Goal: Task Accomplishment & Management: Use online tool/utility

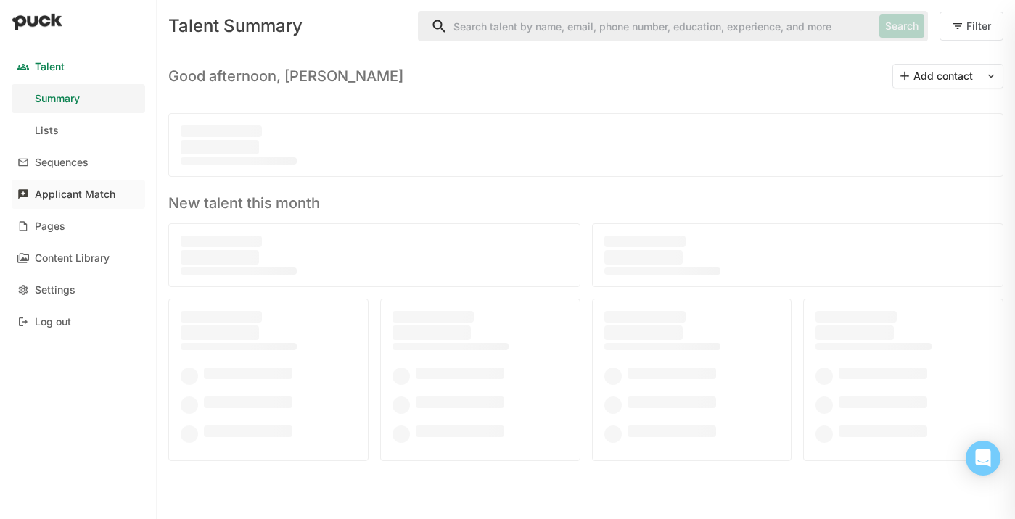
click at [91, 195] on div "Applicant Match" at bounding box center [75, 195] width 81 height 12
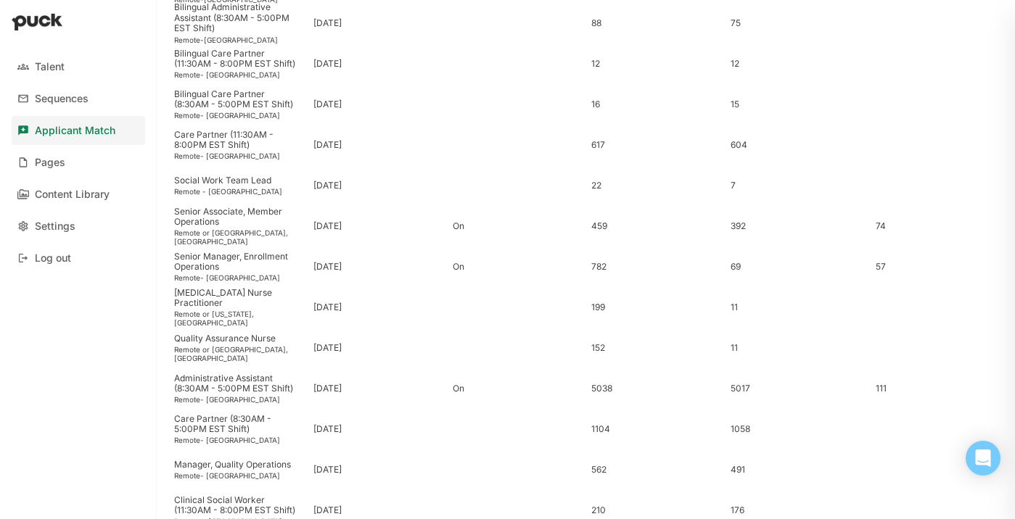
scroll to position [356, 0]
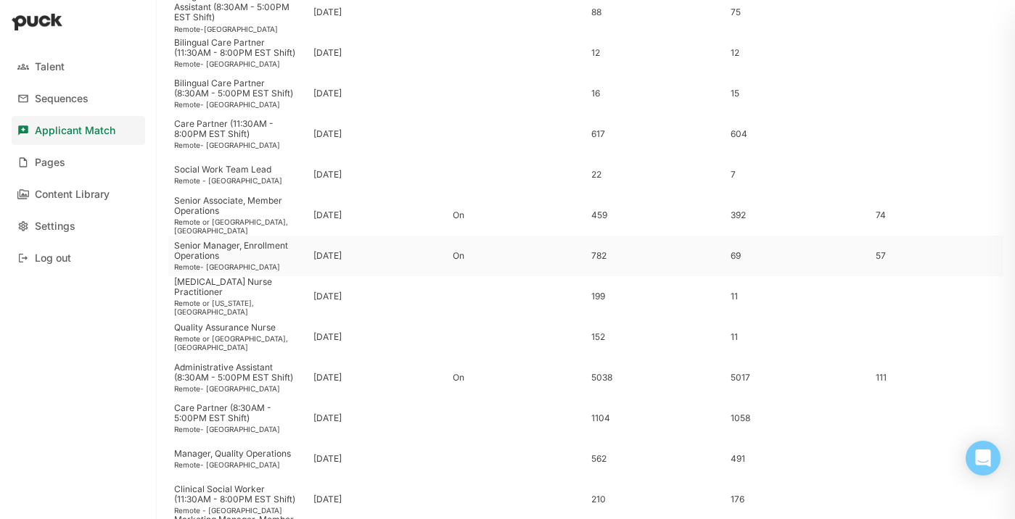
click at [264, 258] on div "Senior Manager, Enrollment Operations" at bounding box center [238, 251] width 128 height 21
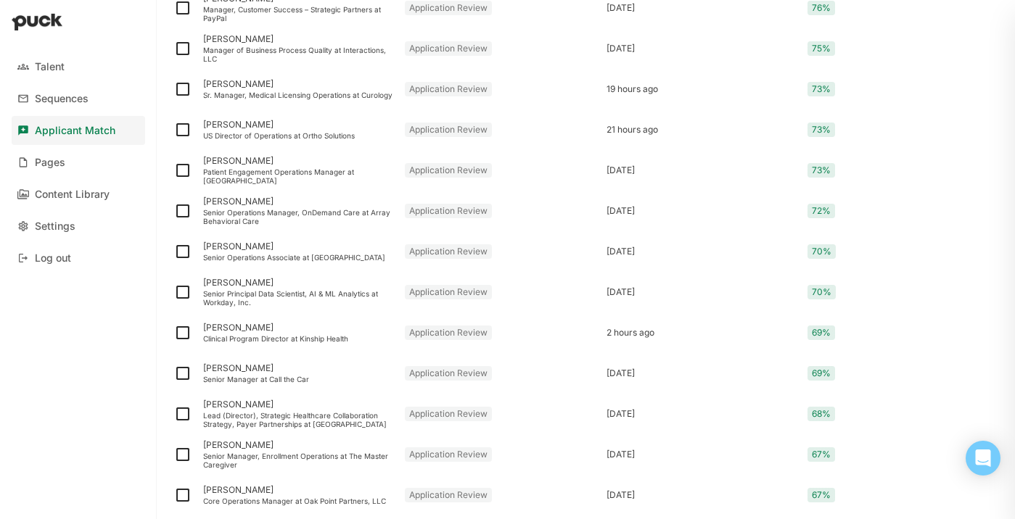
scroll to position [972, 0]
click at [332, 455] on div "Senior Manager, Enrollment Operations at The Master Caregiver" at bounding box center [298, 459] width 190 height 17
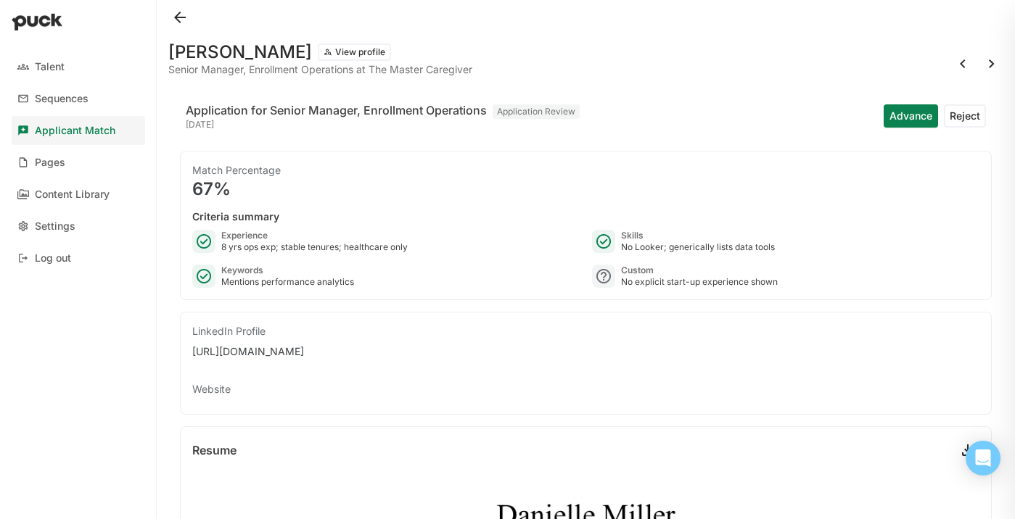
click at [181, 13] on button at bounding box center [179, 17] width 23 height 23
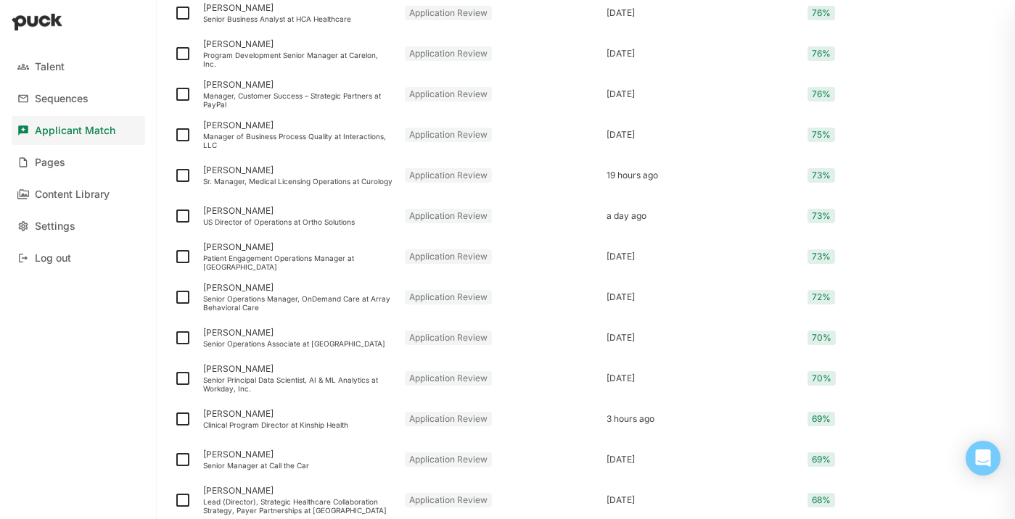
scroll to position [886, 0]
click at [305, 291] on div "[PERSON_NAME]" at bounding box center [298, 286] width 190 height 10
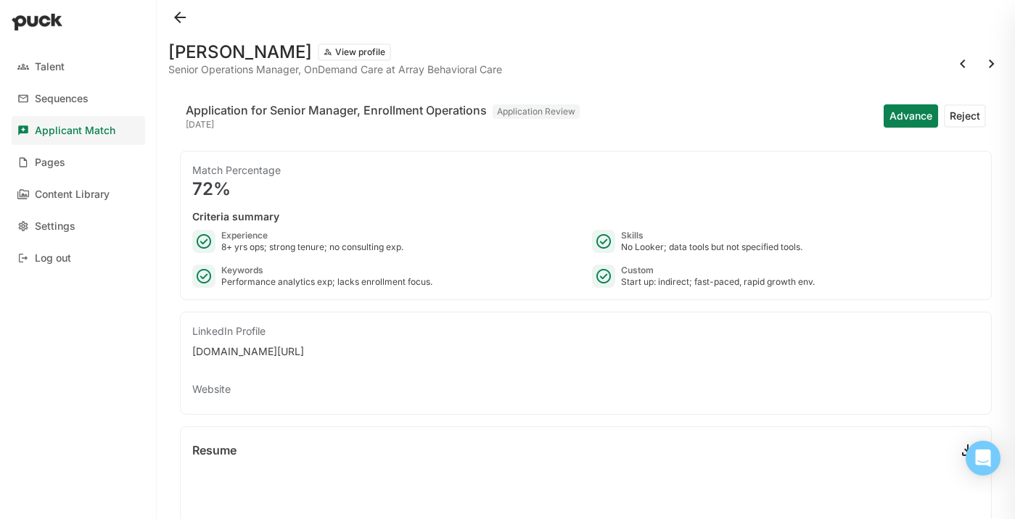
click at [181, 17] on button at bounding box center [179, 17] width 23 height 23
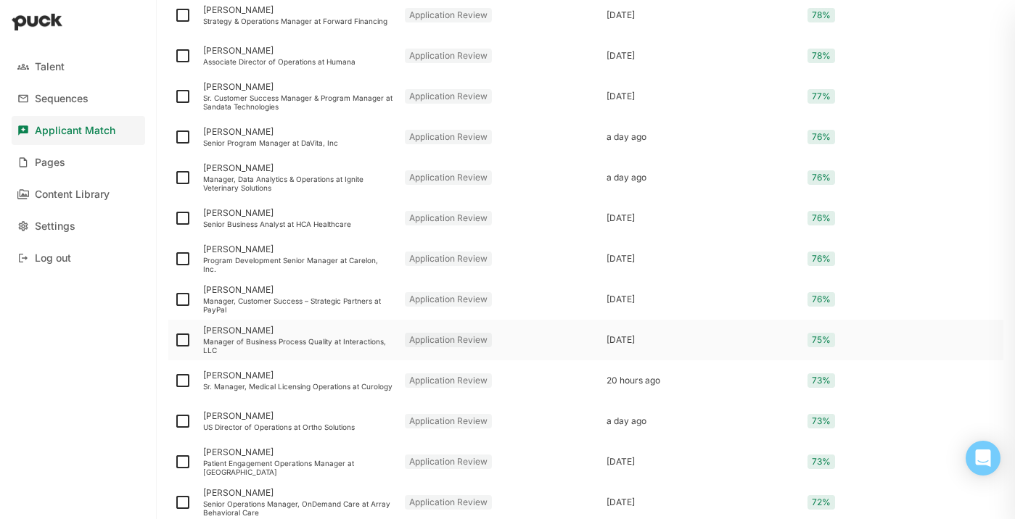
scroll to position [678, 0]
click at [258, 257] on div "[PERSON_NAME]" at bounding box center [298, 252] width 190 height 10
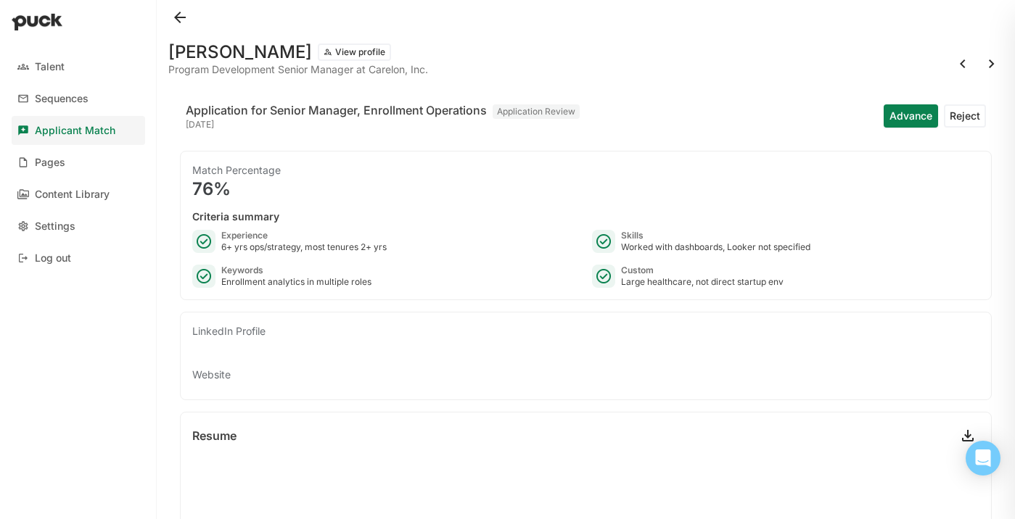
click at [185, 12] on button at bounding box center [179, 17] width 23 height 23
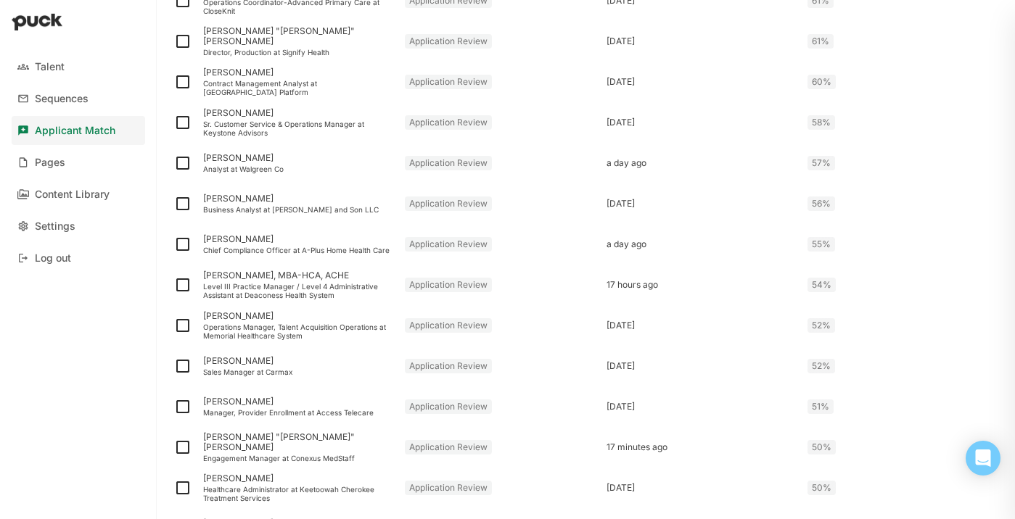
scroll to position [1875, 0]
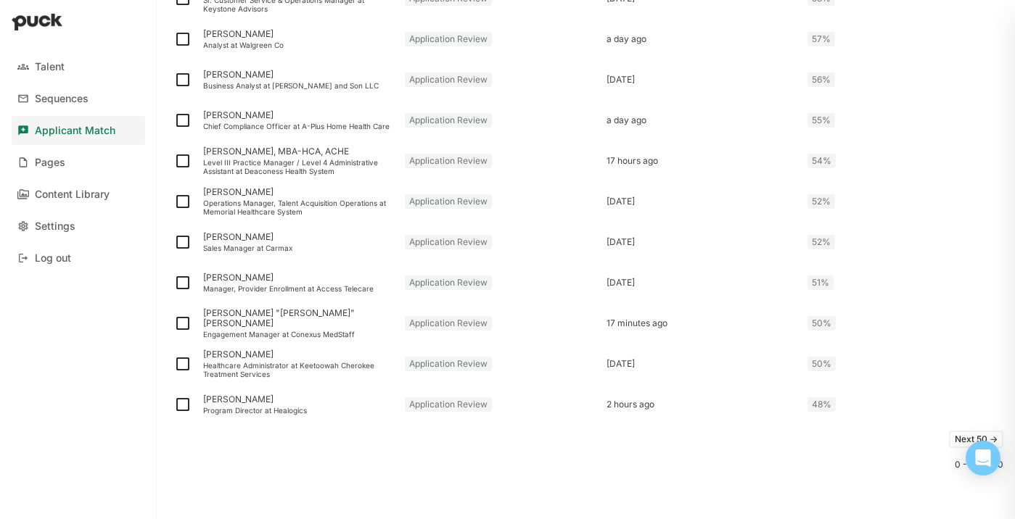
click at [953, 440] on button "Next 50 ->" at bounding box center [976, 439] width 54 height 17
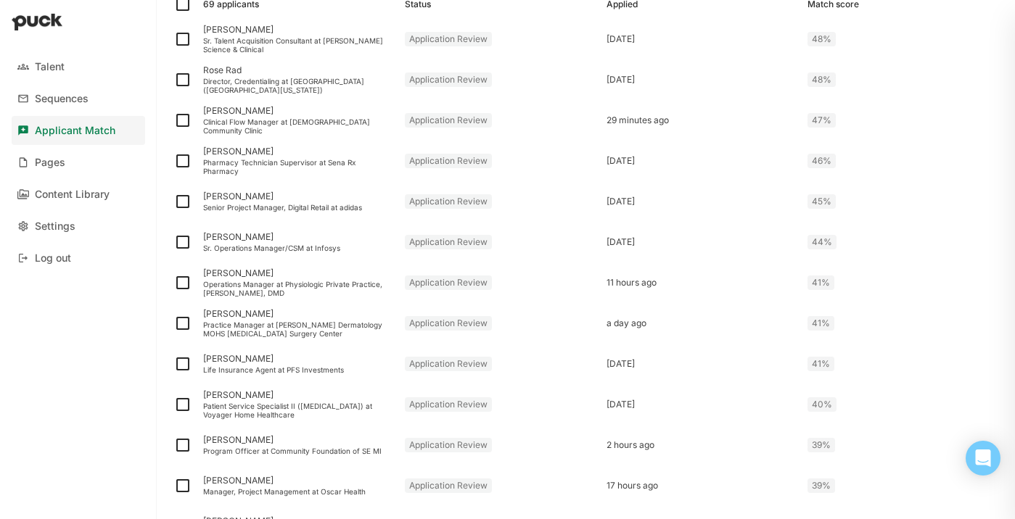
scroll to position [656, 0]
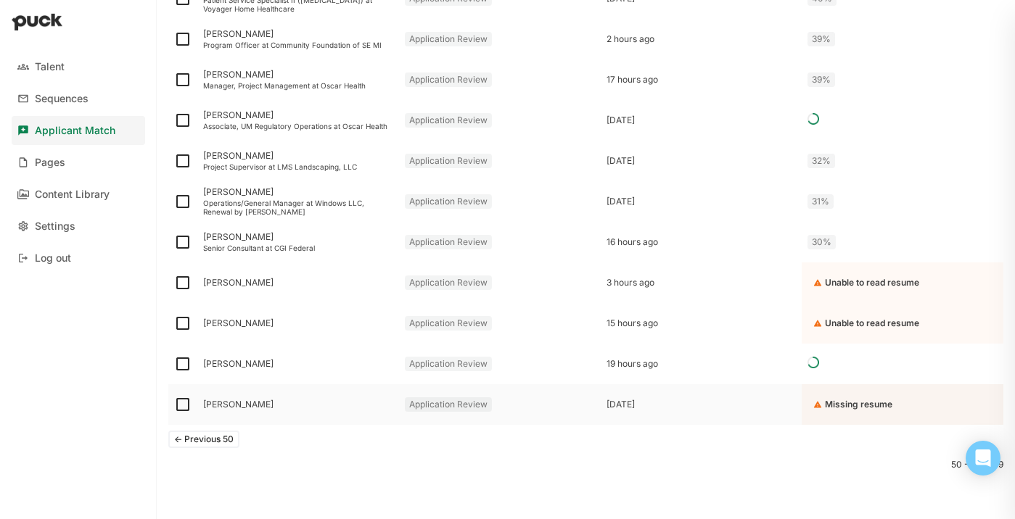
click at [289, 411] on div "Zack Silverman" at bounding box center [298, 404] width 202 height 41
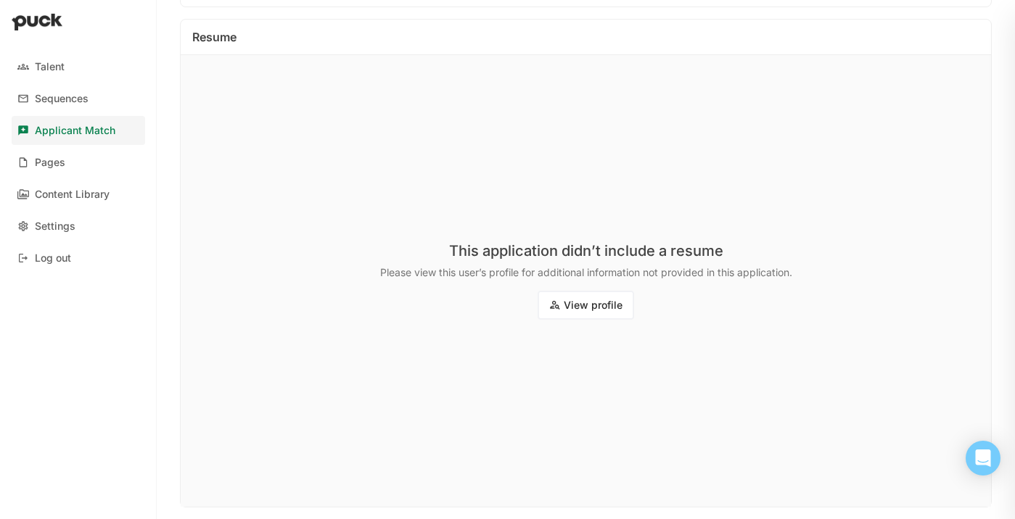
scroll to position [261, 0]
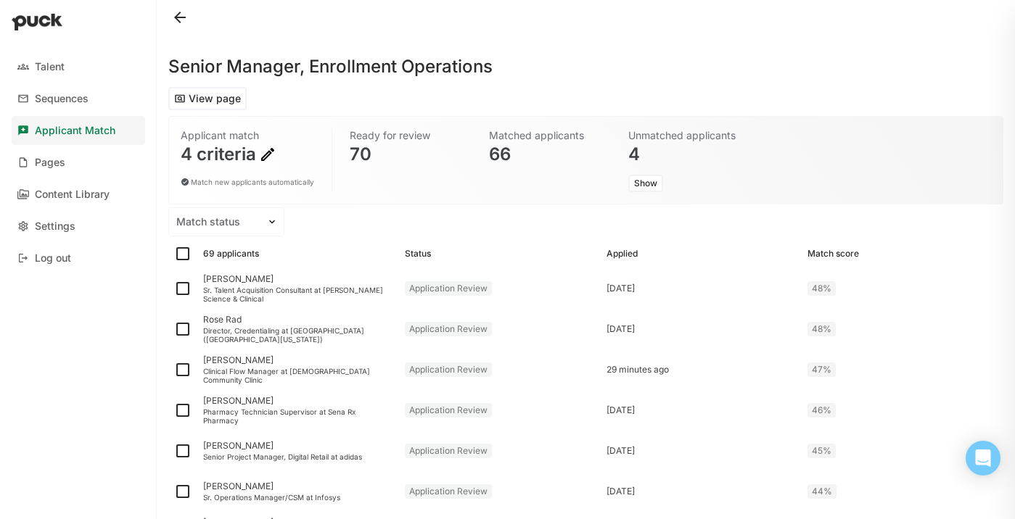
scroll to position [656, 0]
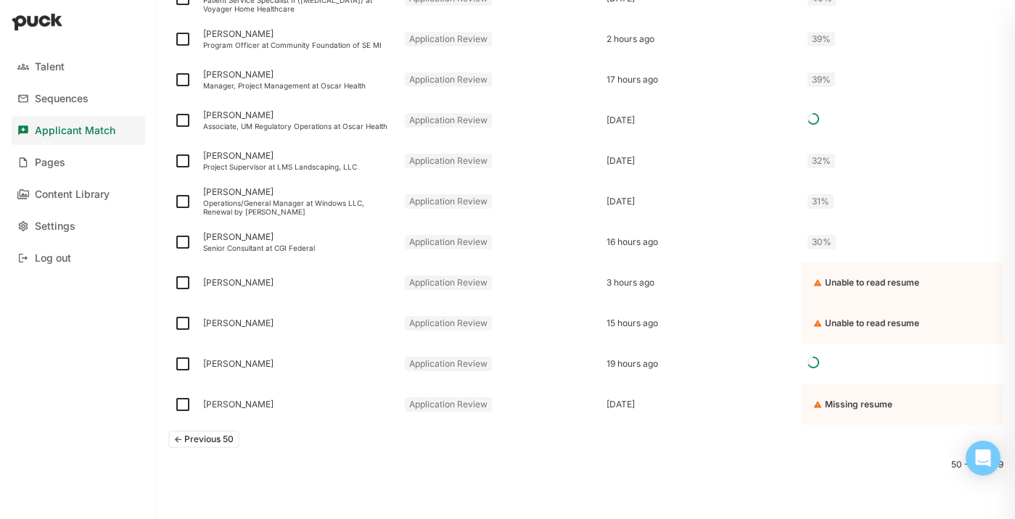
click at [229, 441] on button "<- Previous 50" at bounding box center [203, 439] width 71 height 17
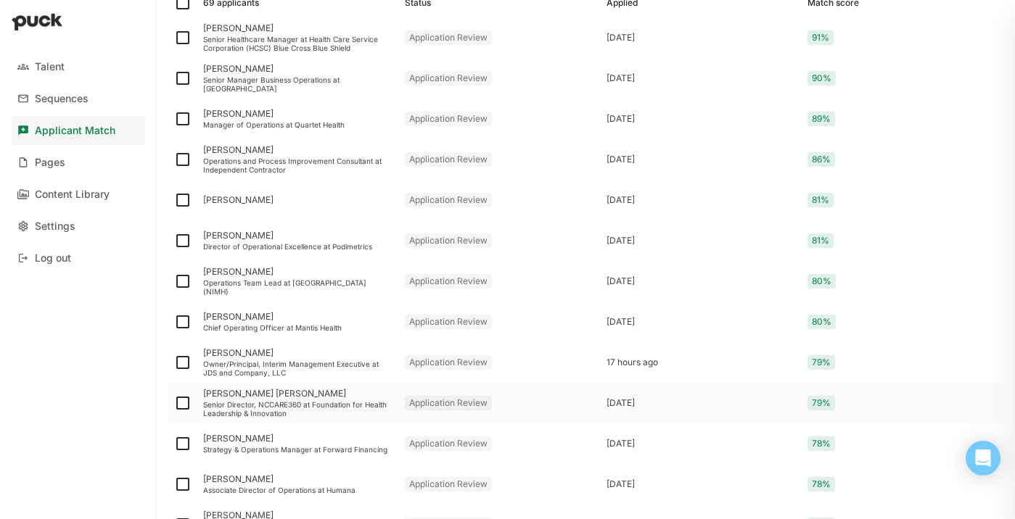
scroll to position [253, 0]
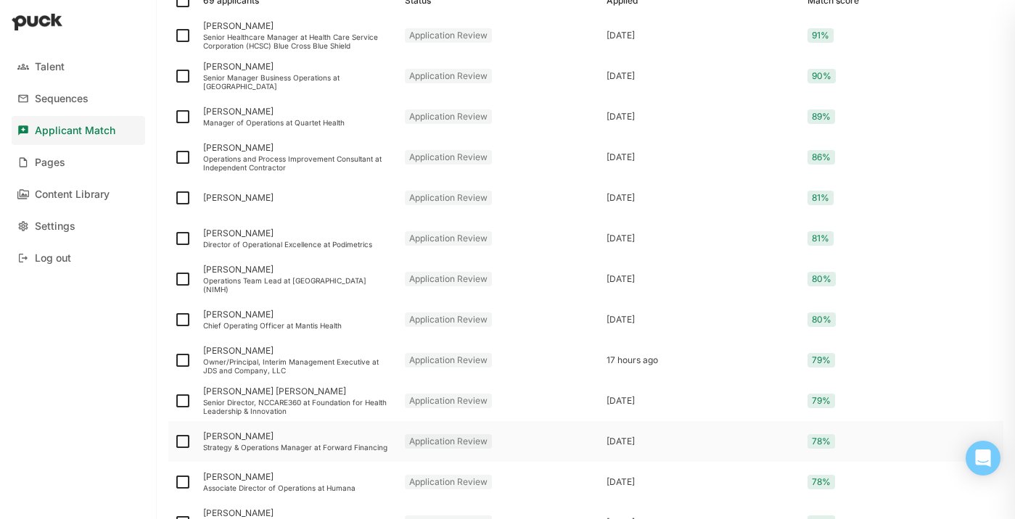
click at [273, 446] on div "Strategy & Operations Manager at Forward Financing" at bounding box center [298, 447] width 190 height 9
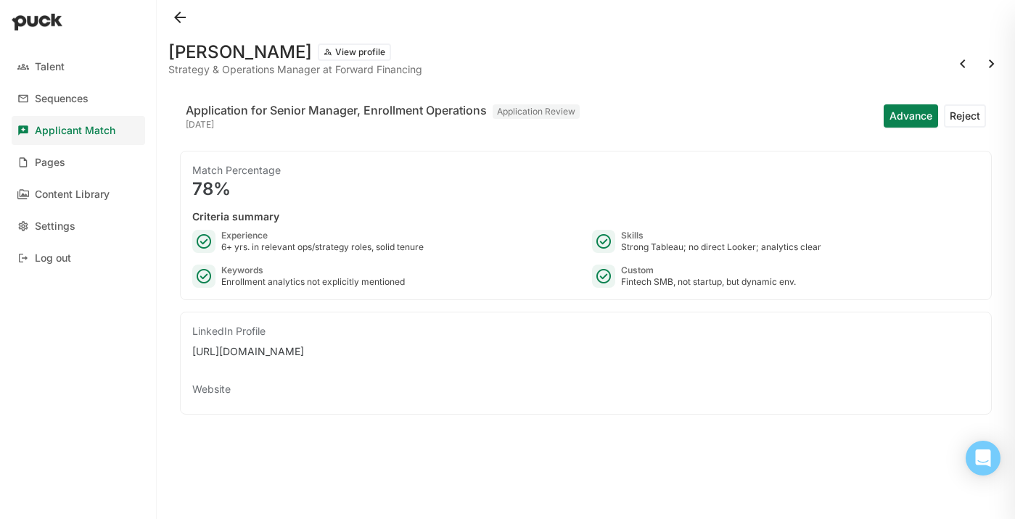
click at [179, 15] on button at bounding box center [179, 17] width 23 height 23
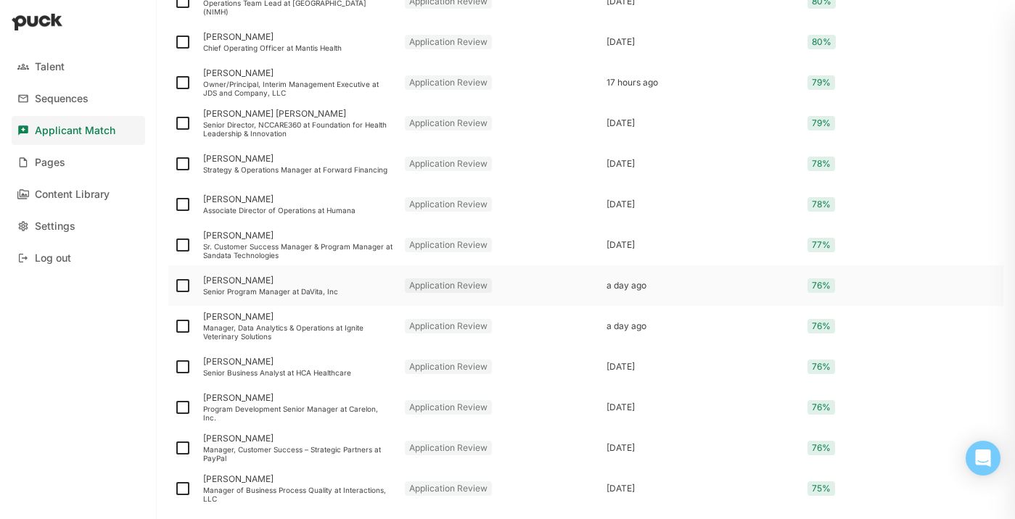
scroll to position [514, 0]
